Goal: Task Accomplishment & Management: Manage account settings

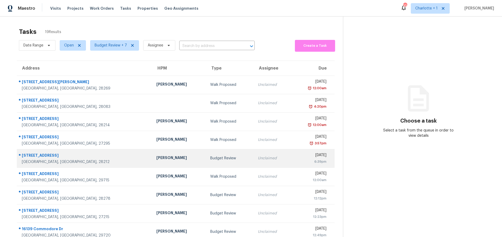
click at [67, 162] on div "Charlotte, NC, 28212" at bounding box center [85, 161] width 126 height 5
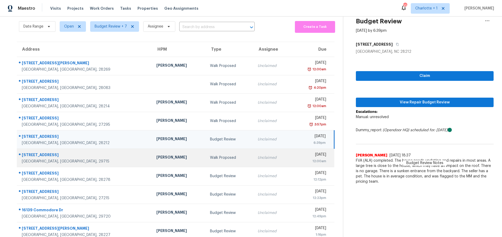
scroll to position [19, 0]
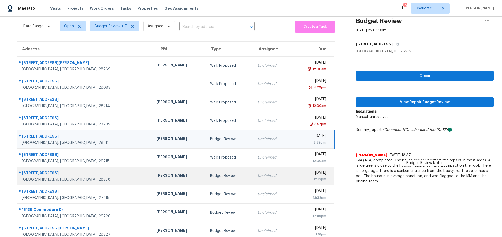
click at [94, 174] on div "14241 Luscombe Farm Rd" at bounding box center [85, 174] width 126 height 7
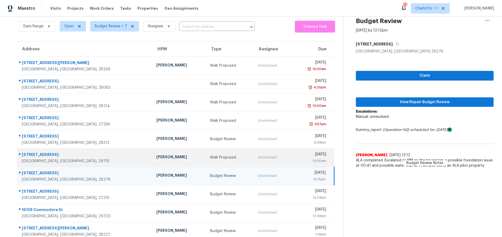
click at [152, 153] on td "Billy Towle" at bounding box center [179, 157] width 54 height 18
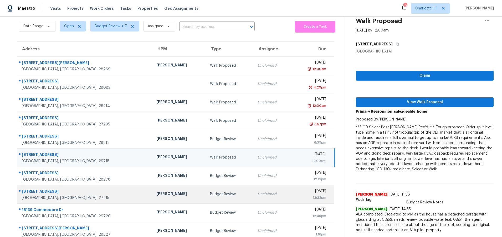
scroll to position [40, 0]
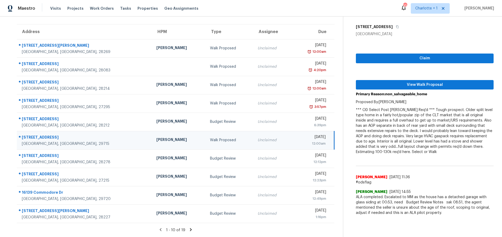
click at [190, 228] on icon at bounding box center [190, 230] width 5 height 5
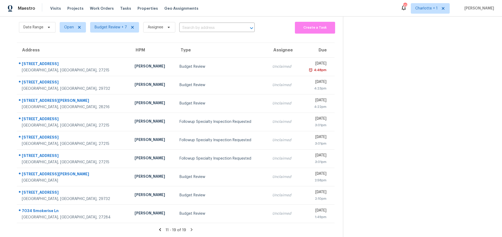
scroll to position [22, 0]
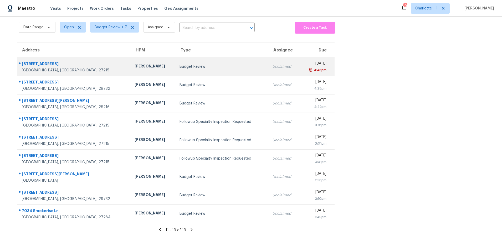
click at [175, 58] on td "Budget Review" at bounding box center [221, 67] width 93 height 18
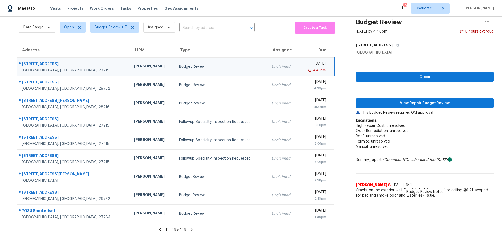
click at [134, 65] on div "[PERSON_NAME]" at bounding box center [152, 67] width 37 height 7
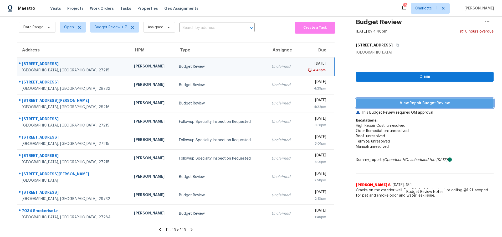
click at [404, 101] on span "View Repair Budget Review" at bounding box center [424, 103] width 129 height 7
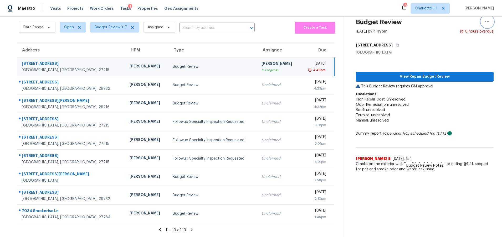
click at [486, 19] on icon "button" at bounding box center [487, 21] width 6 height 6
click at [459, 30] on div "Unclaim this task" at bounding box center [453, 30] width 41 height 5
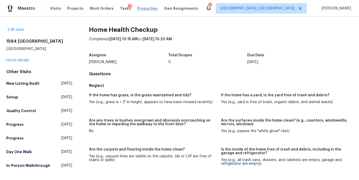
click at [138, 8] on span "Properties" at bounding box center [147, 8] width 20 height 5
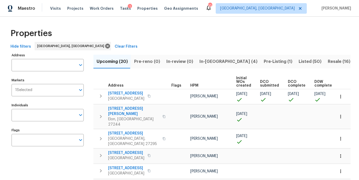
click at [328, 62] on span "Resale (16)" at bounding box center [339, 61] width 23 height 7
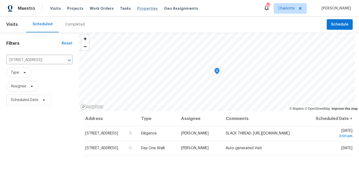
click at [137, 8] on span "Properties" at bounding box center [147, 8] width 20 height 5
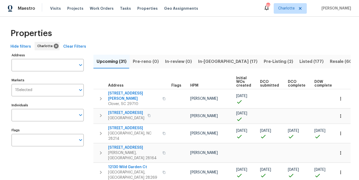
click at [330, 62] on span "Resale (60)" at bounding box center [342, 61] width 24 height 7
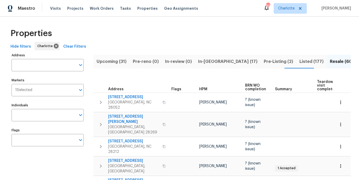
scroll to position [0, 44]
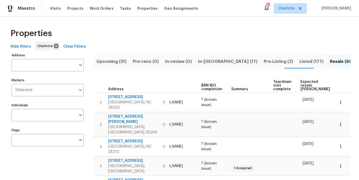
click at [301, 81] on span "Expected resale [PERSON_NAME]" at bounding box center [316, 85] width 30 height 11
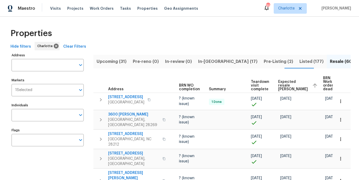
click at [284, 83] on span "Expected resale COE" at bounding box center [294, 85] width 30 height 11
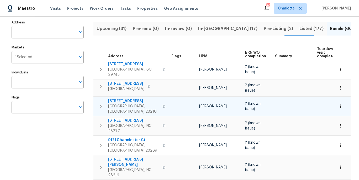
scroll to position [38, 0]
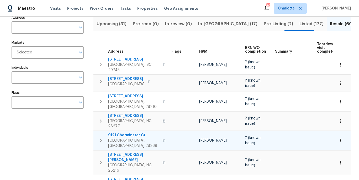
click at [124, 132] on span "9121 Charminster Ct" at bounding box center [133, 134] width 51 height 5
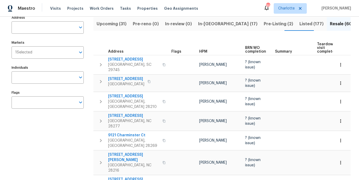
click at [120, 177] on span "8049 Regent Park Ln" at bounding box center [133, 179] width 51 height 5
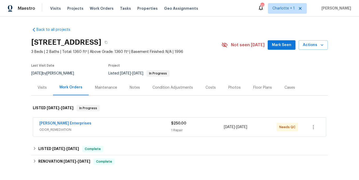
click at [206, 86] on div "Costs" at bounding box center [211, 87] width 10 height 5
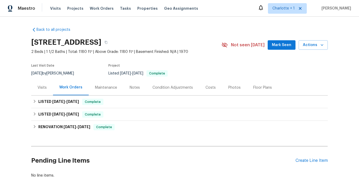
click at [207, 86] on div "Costs" at bounding box center [211, 87] width 10 height 5
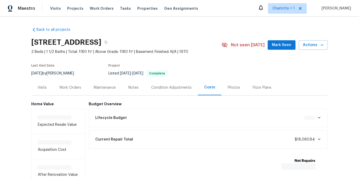
click at [336, 64] on div "Back to all projects 8049 Regent Park Ln, Charlotte, NC 28210 2 Beds | 1 1/2 Ba…" at bounding box center [179, 98] width 359 height 163
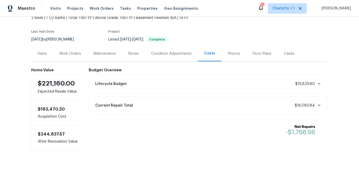
scroll to position [34, 0]
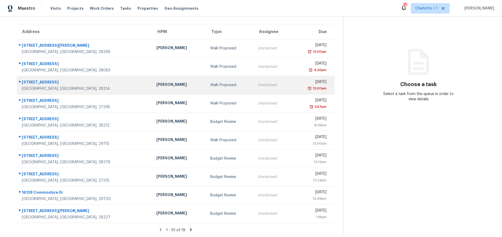
scroll to position [40, 0]
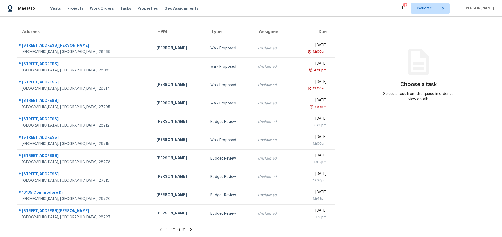
click at [189, 228] on icon at bounding box center [190, 230] width 5 height 5
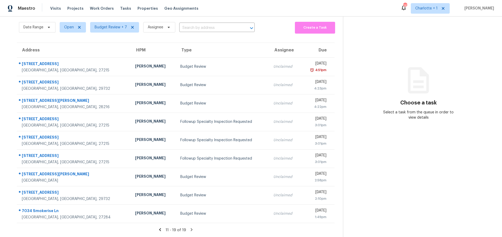
scroll to position [22, 0]
